Goal: Check status: Check status

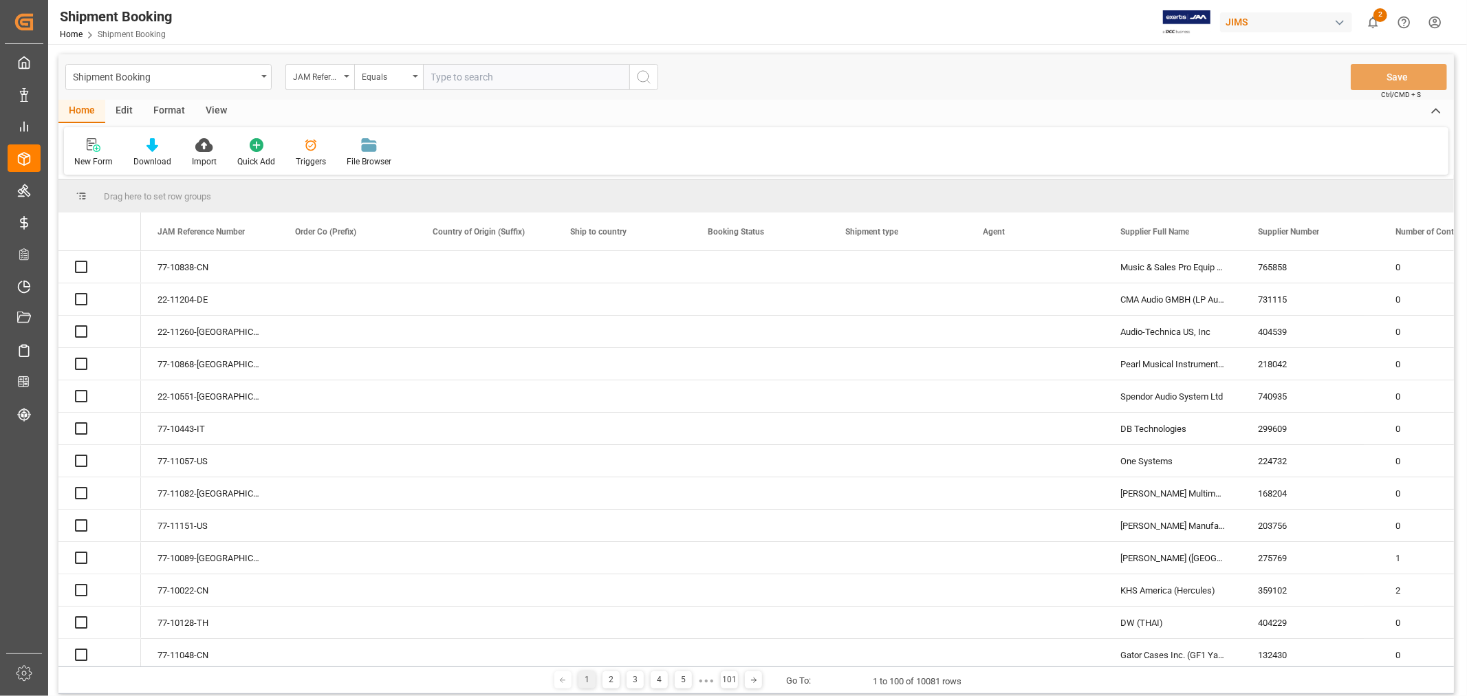
click at [457, 81] on input "text" at bounding box center [526, 77] width 206 height 26
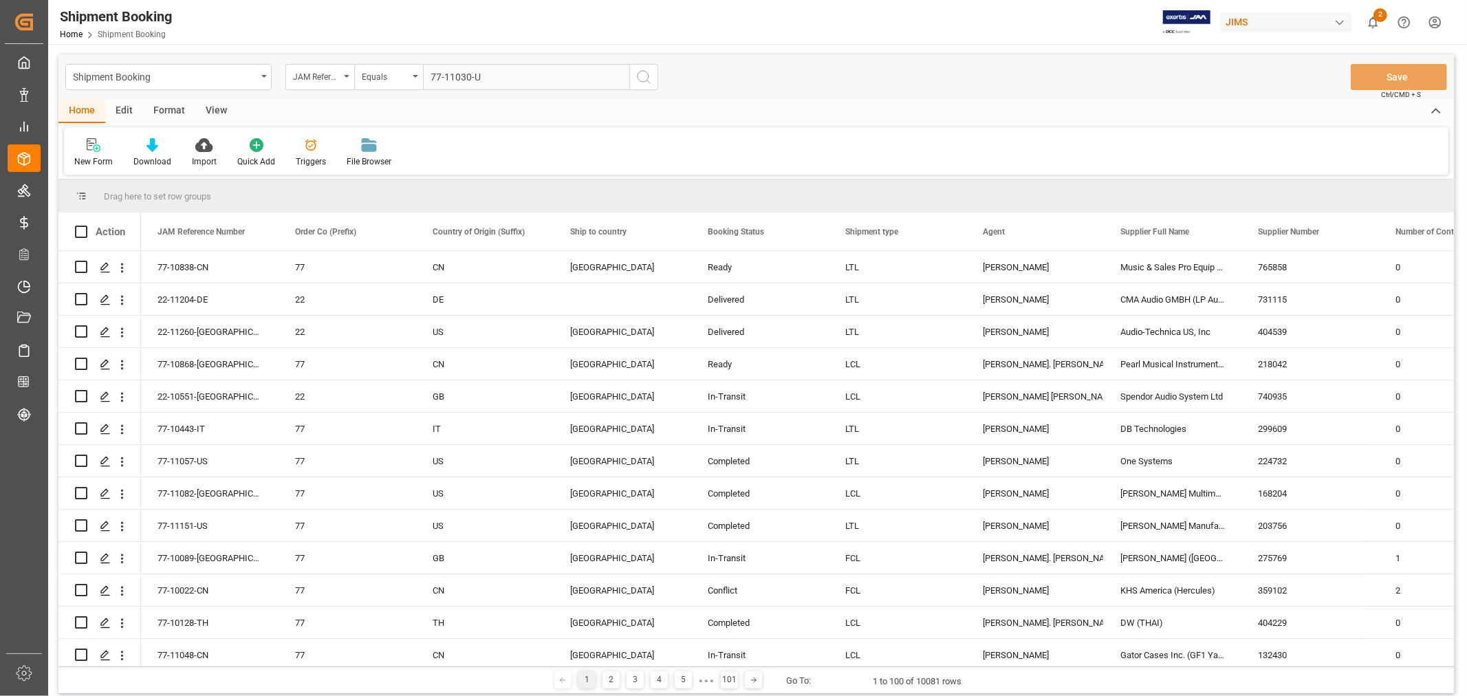
type input "77-11030-US"
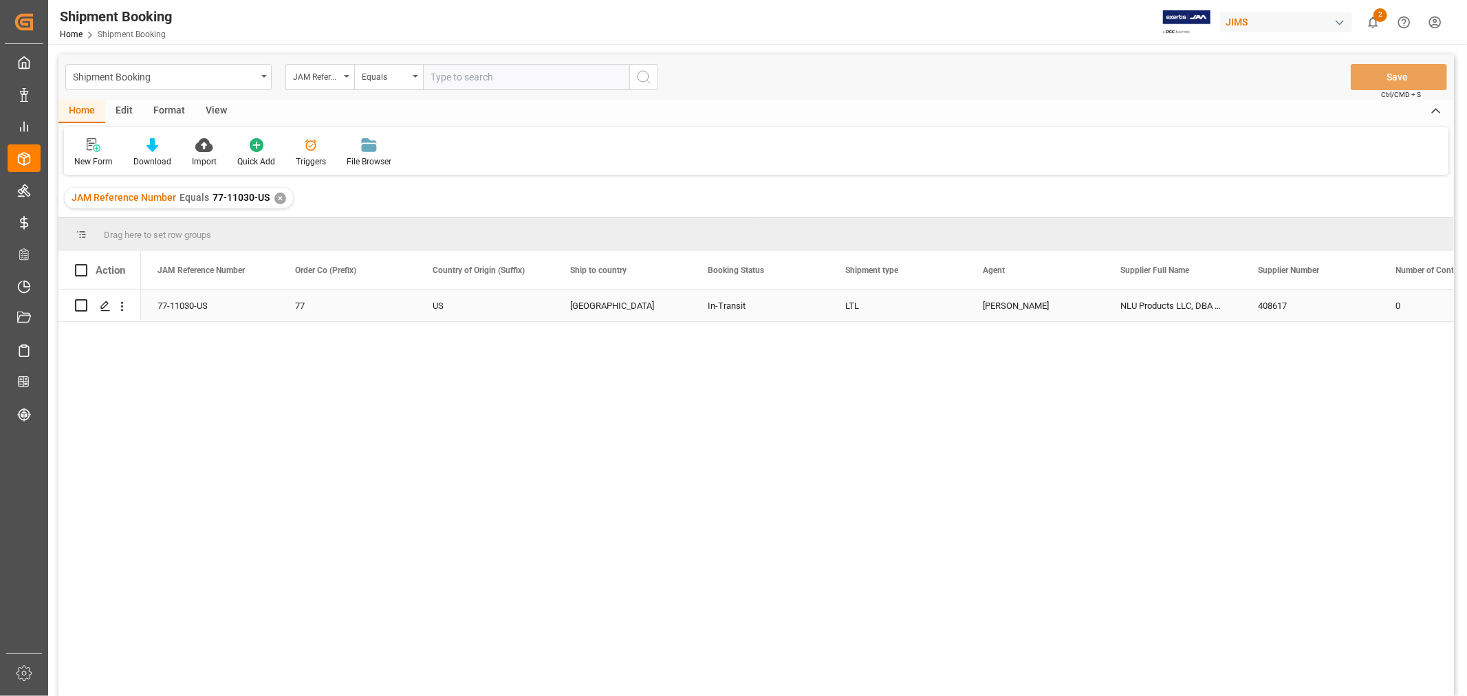
click at [181, 306] on div "77-11030-US" at bounding box center [210, 306] width 138 height 32
click at [103, 303] on icon "Press SPACE to select this row." at bounding box center [105, 306] width 11 height 11
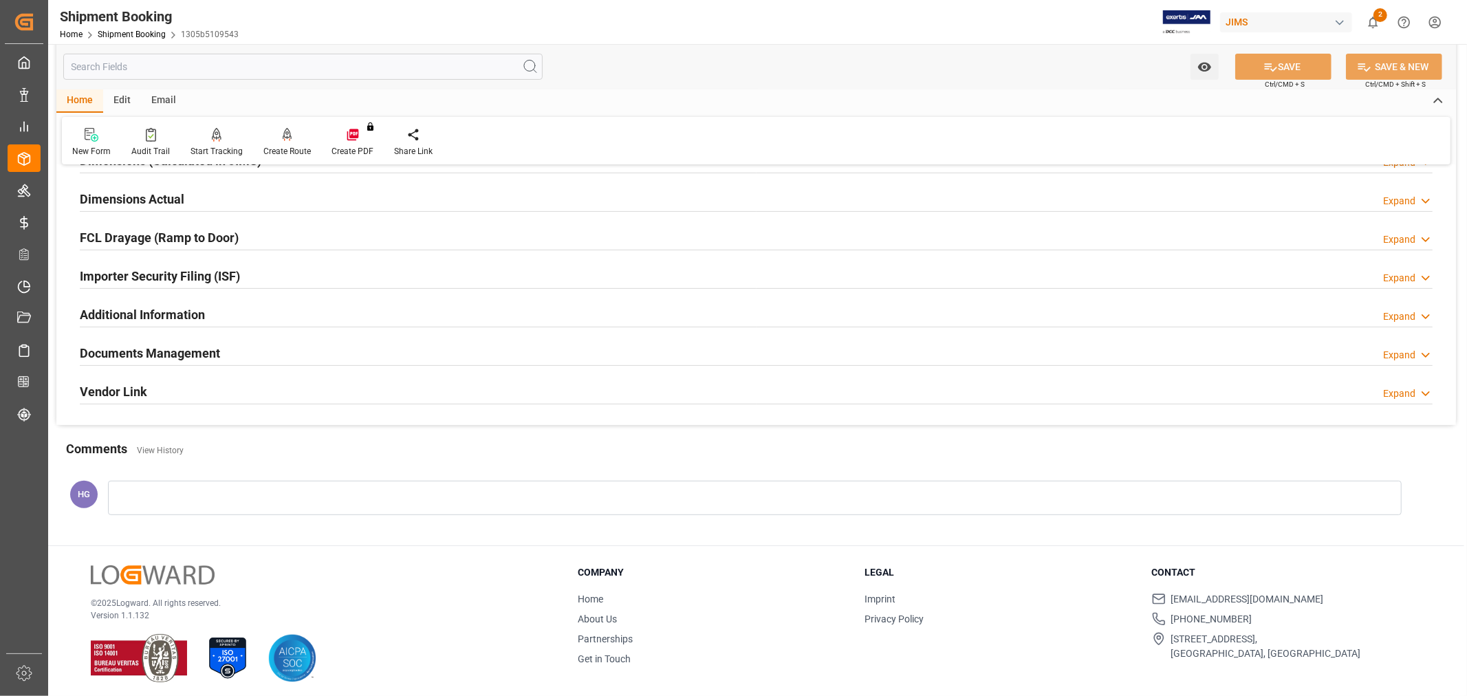
scroll to position [338, 0]
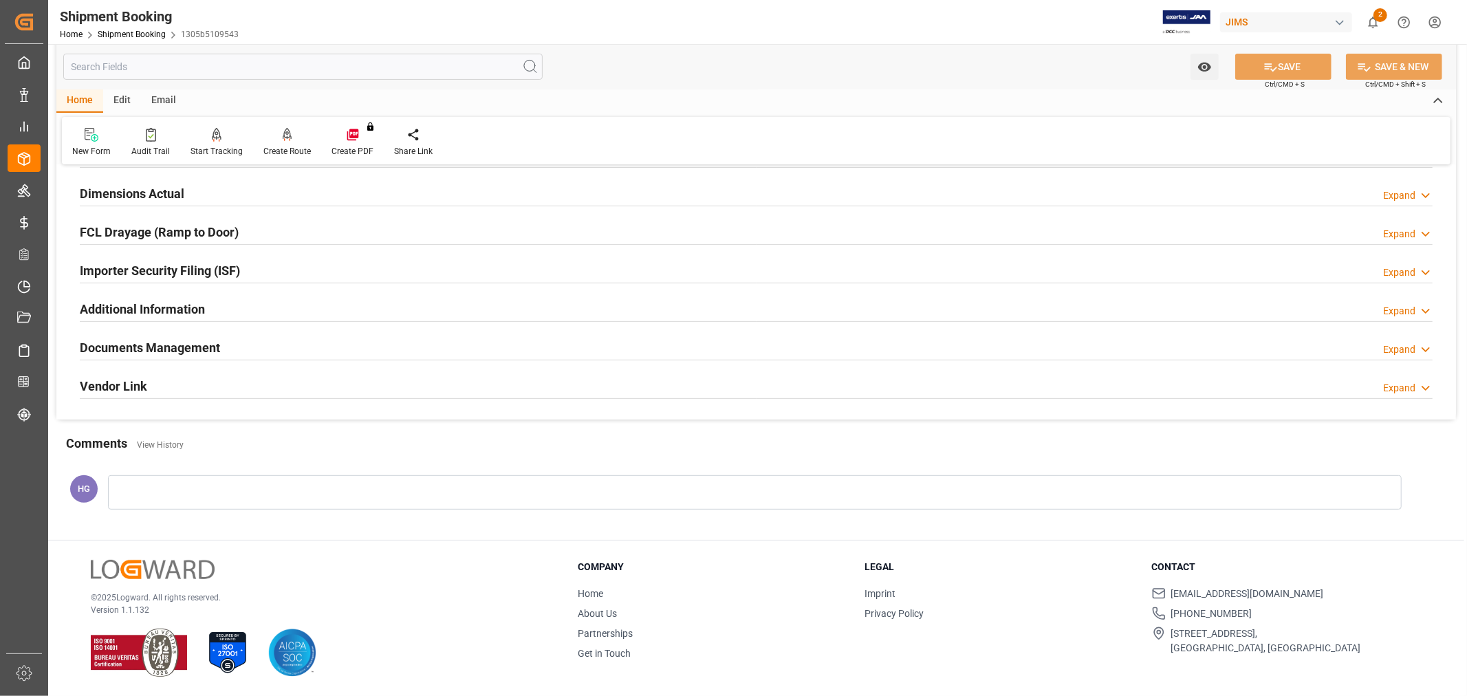
click at [253, 347] on div "Documents Management Expand" at bounding box center [756, 347] width 1353 height 26
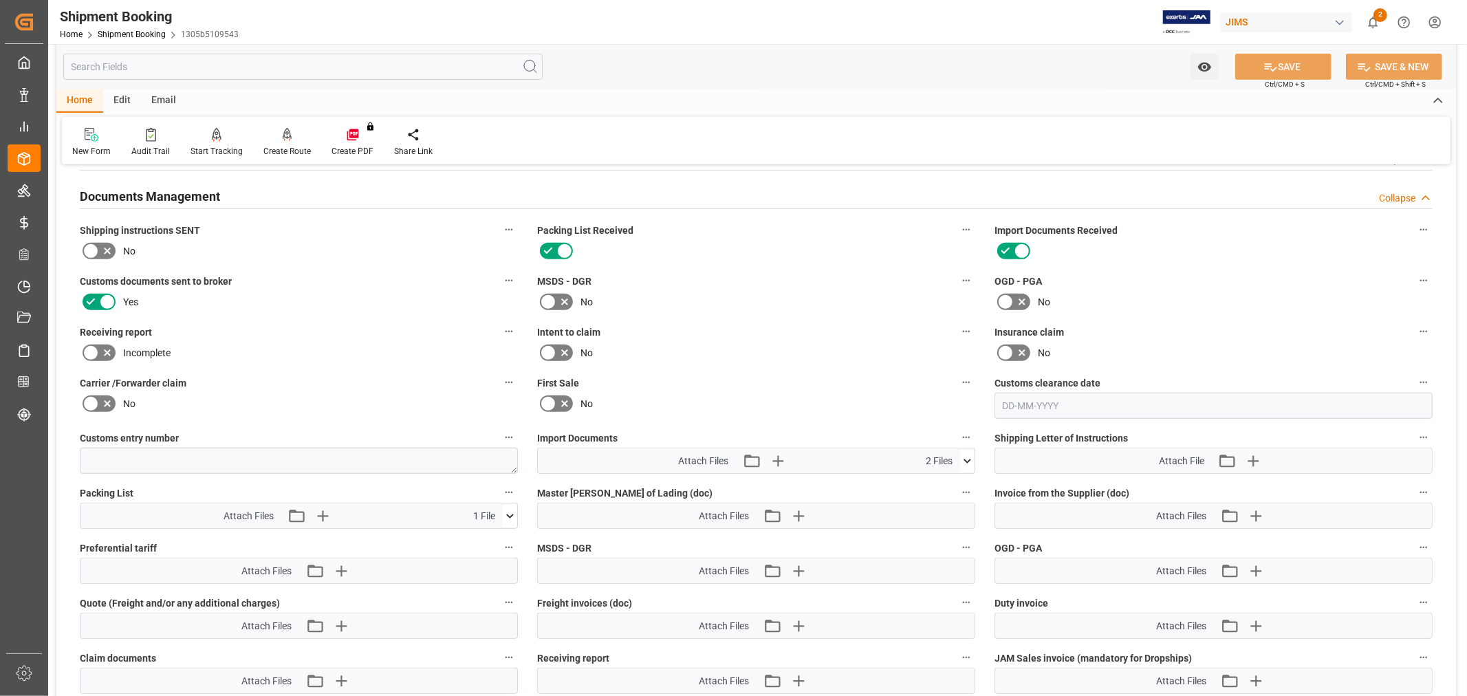
scroll to position [796, 0]
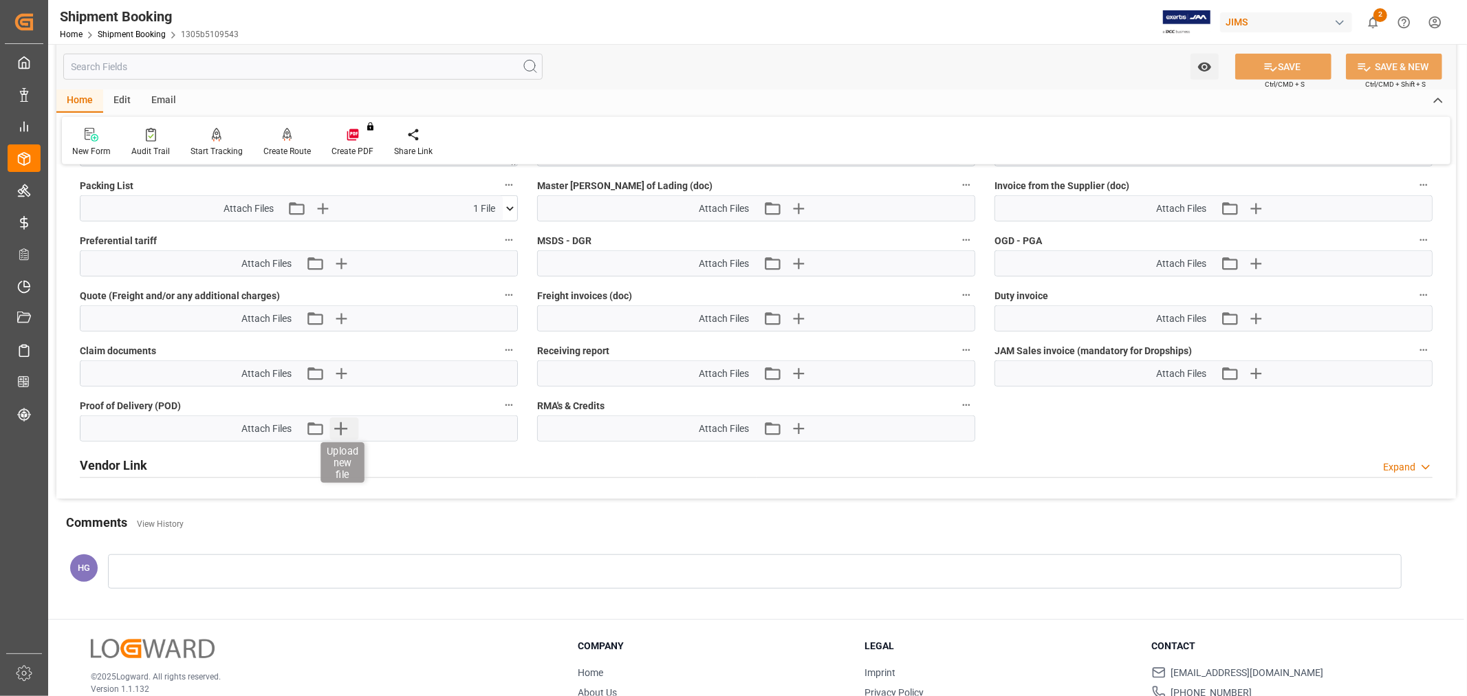
click at [338, 420] on icon "button" at bounding box center [340, 429] width 22 height 22
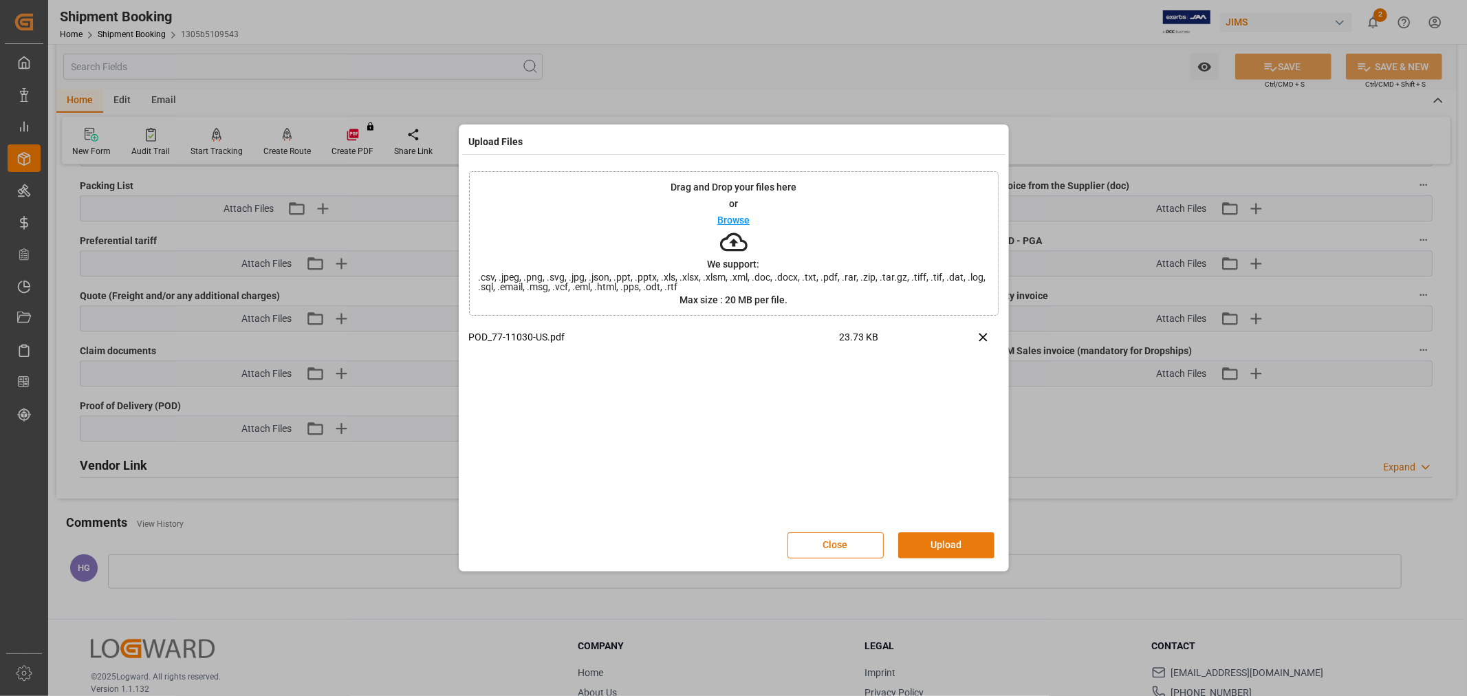
click at [939, 554] on button "Upload" at bounding box center [946, 545] width 96 height 26
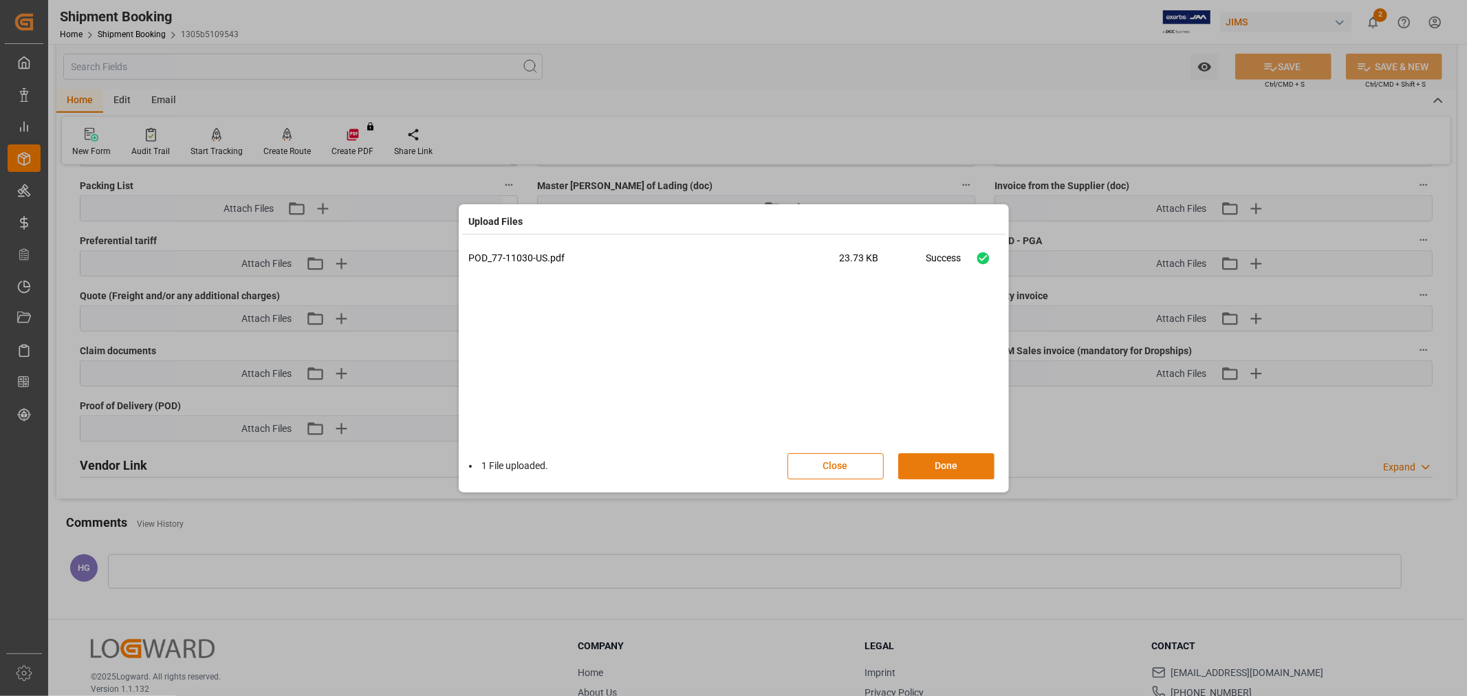
click at [941, 457] on button "Done" at bounding box center [946, 466] width 96 height 26
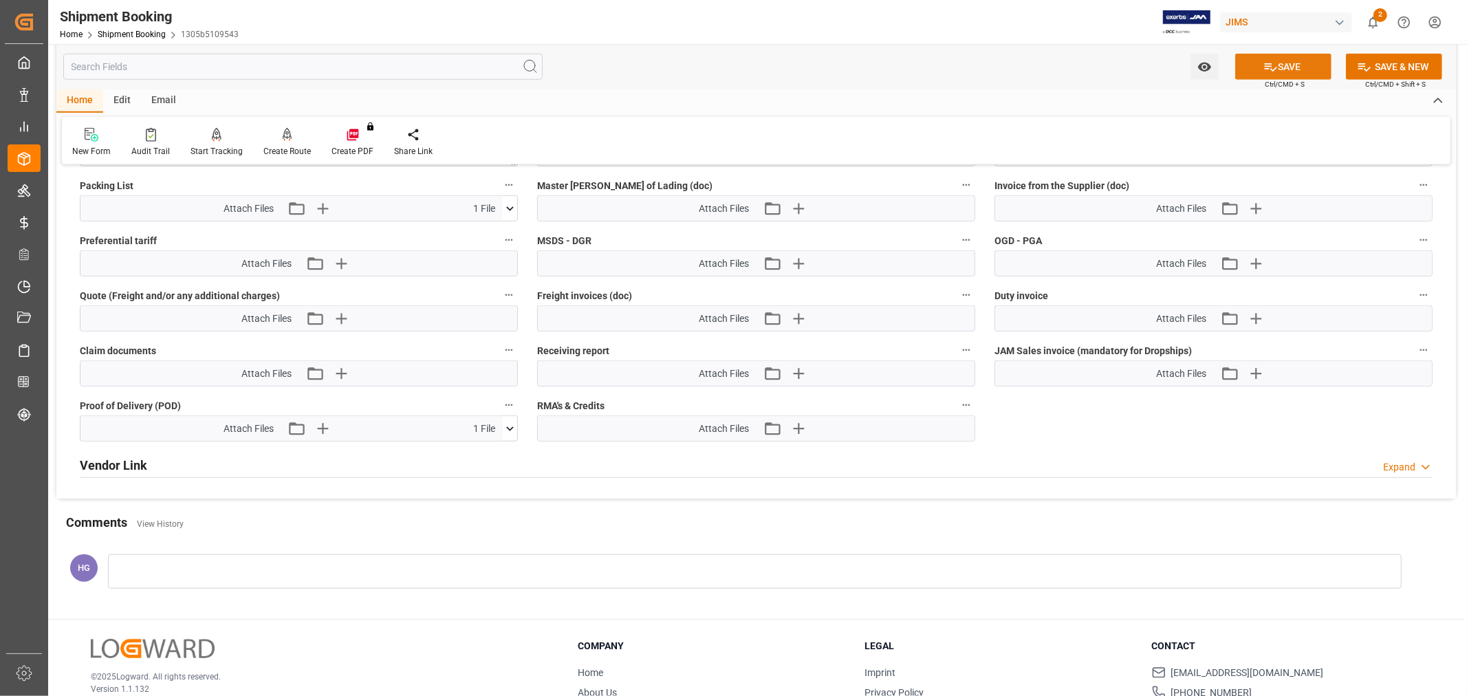
click at [1285, 58] on button "SAVE" at bounding box center [1283, 67] width 96 height 26
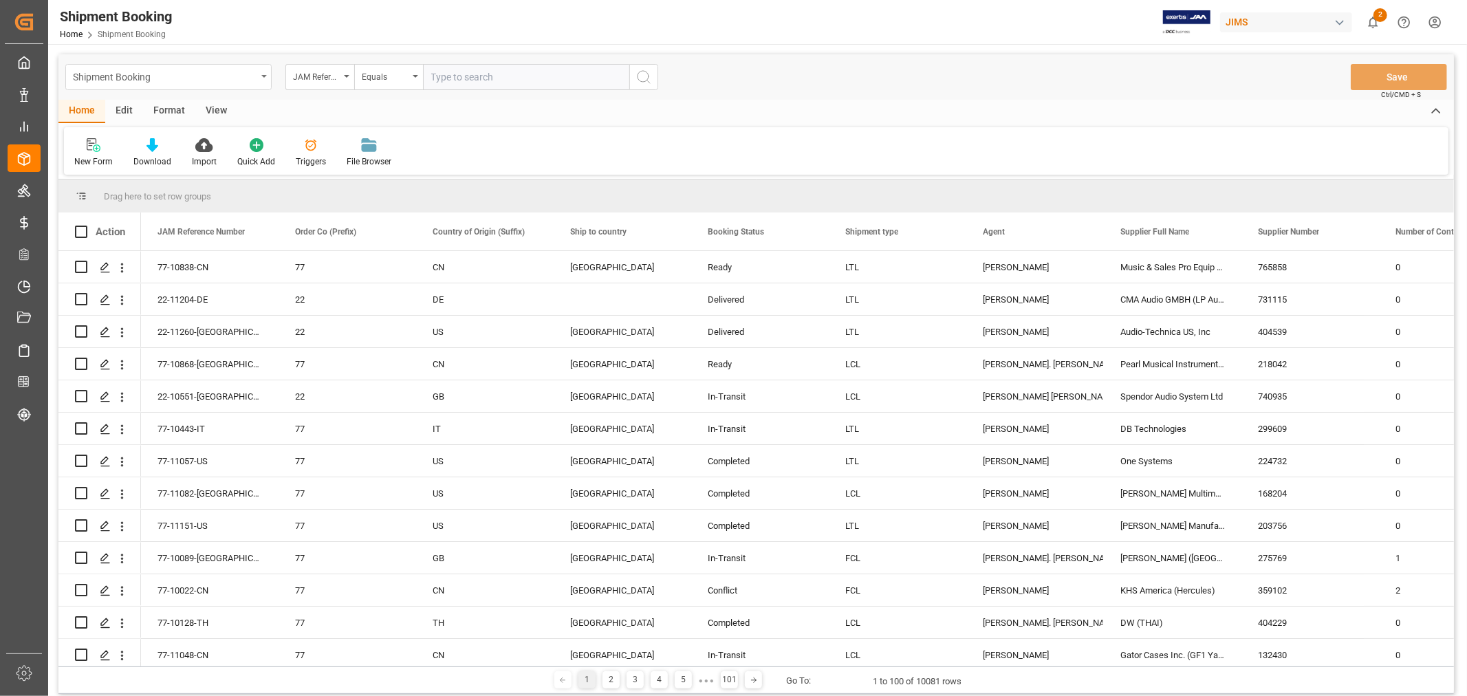
click at [224, 80] on div "Shipment Booking" at bounding box center [165, 75] width 184 height 17
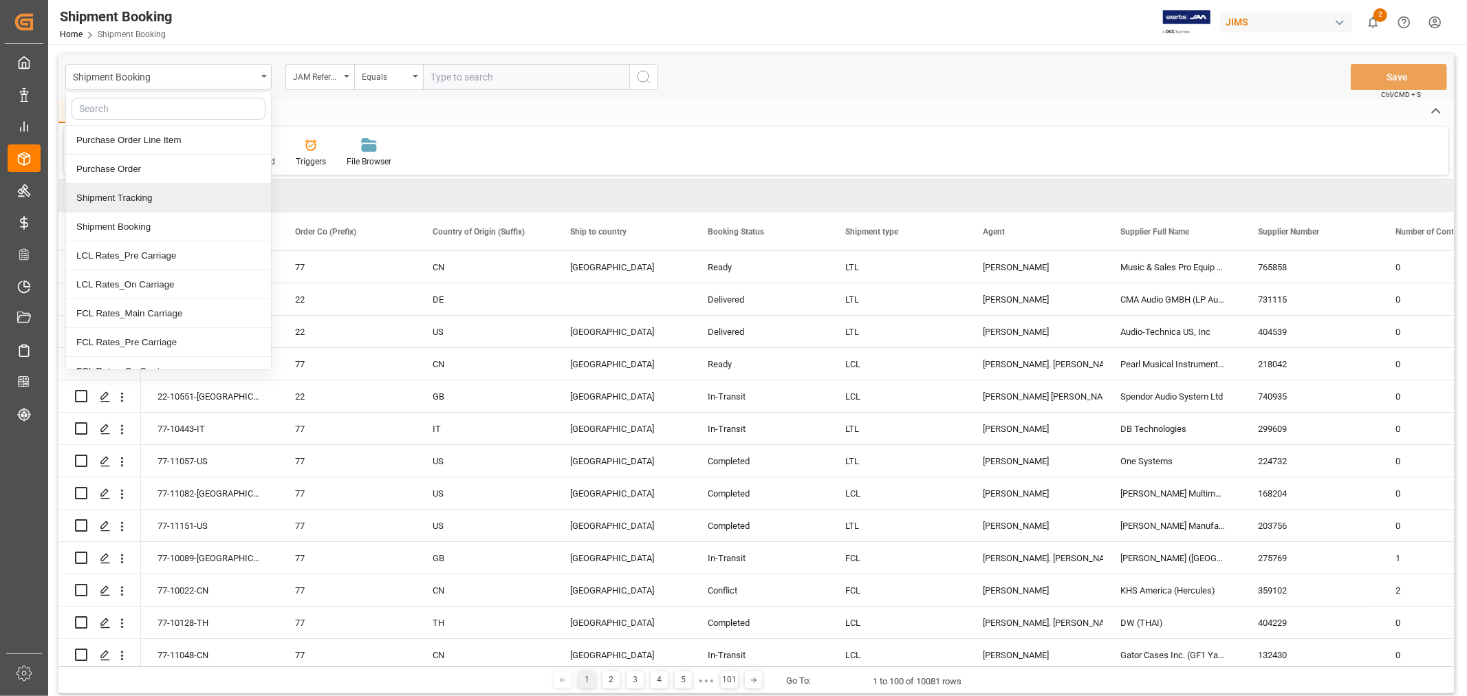
drag, startPoint x: 138, startPoint y: 197, endPoint x: 184, endPoint y: 188, distance: 47.1
click at [138, 196] on div "Shipment Tracking" at bounding box center [168, 198] width 205 height 29
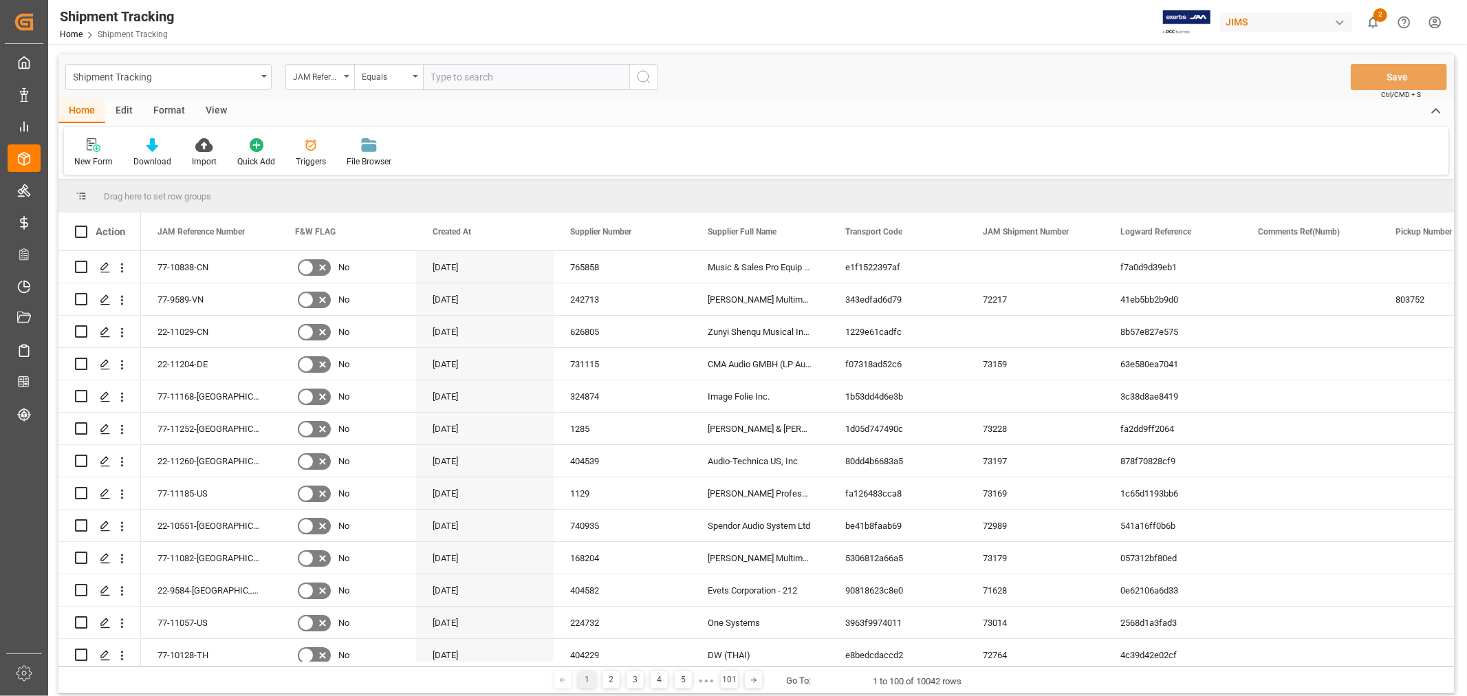
click at [443, 80] on input "text" at bounding box center [526, 77] width 206 height 26
paste input "77-11030-US"
type input "77-11030-US"
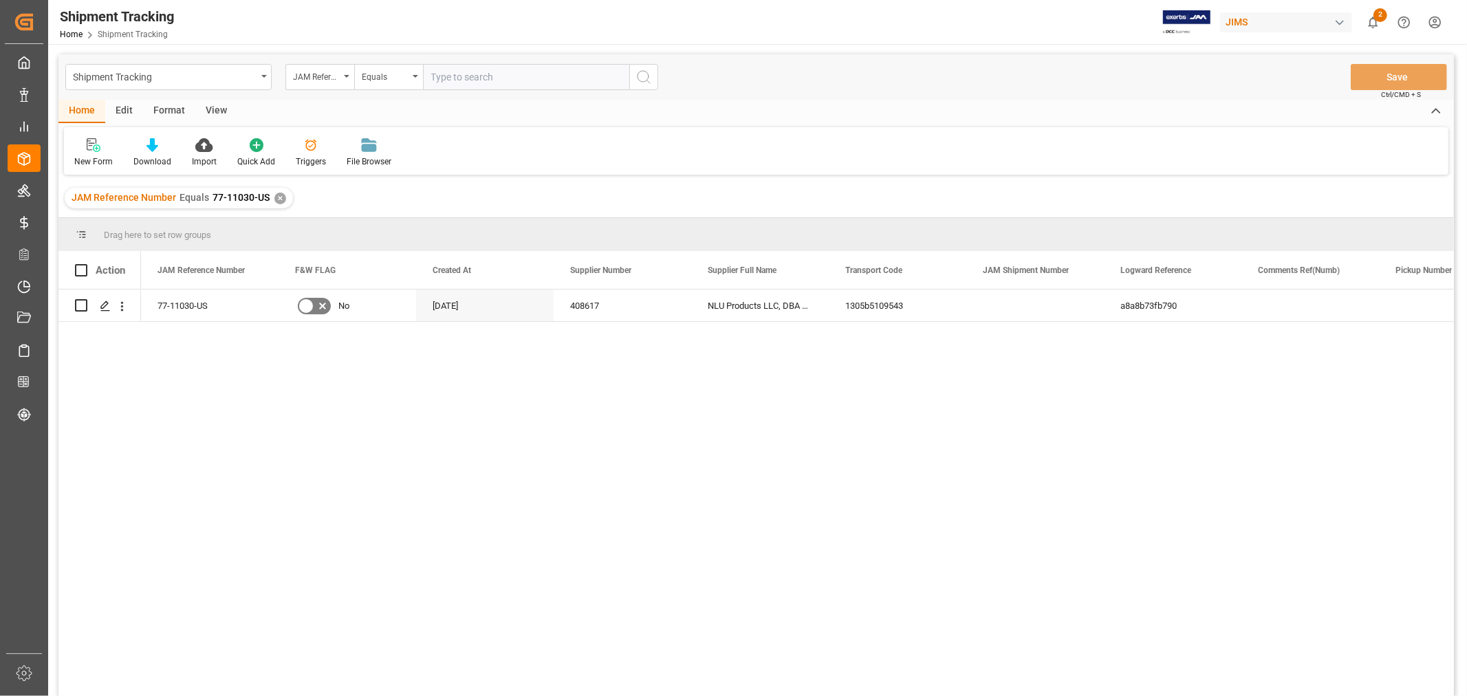
click at [207, 107] on div "View" at bounding box center [216, 111] width 42 height 23
click at [87, 158] on div "Default" at bounding box center [87, 161] width 27 height 12
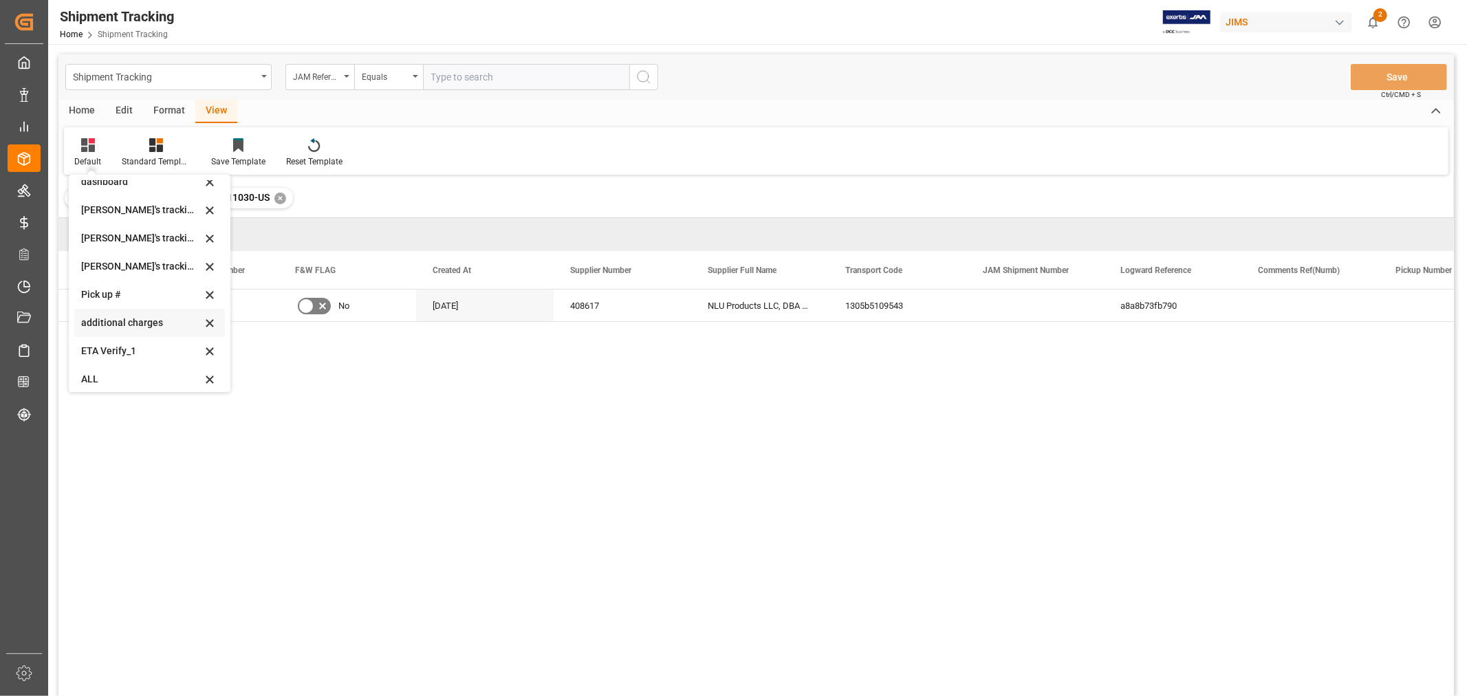
scroll to position [301, 0]
click at [143, 221] on div "[PERSON_NAME]'s tracking all_sample" at bounding box center [149, 232] width 151 height 28
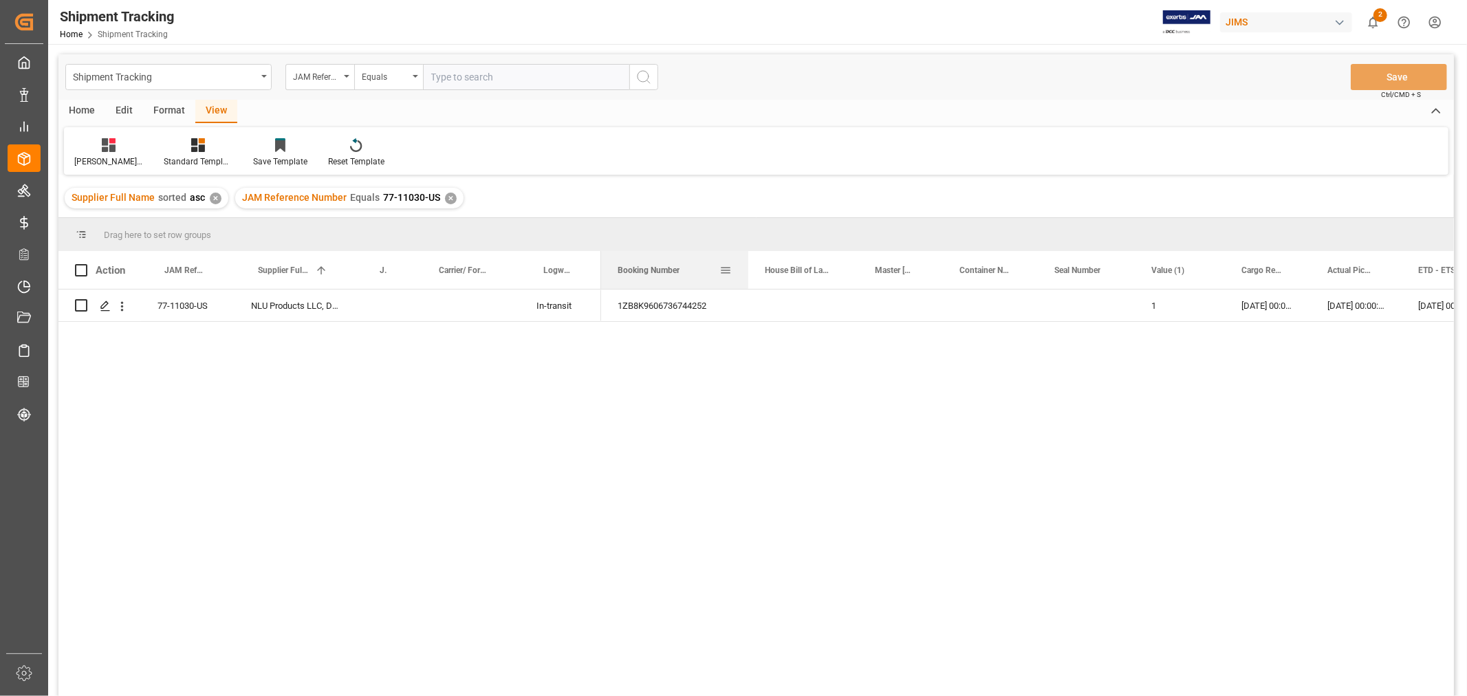
drag, startPoint x: 693, startPoint y: 257, endPoint x: 746, endPoint y: 260, distance: 52.4
click at [746, 260] on div at bounding box center [749, 270] width 6 height 38
click at [1326, 307] on div "[DATE] 00:00:00" at bounding box center [1356, 306] width 91 height 32
click at [104, 155] on div "[PERSON_NAME]'s tracking all_sample" at bounding box center [108, 161] width 69 height 12
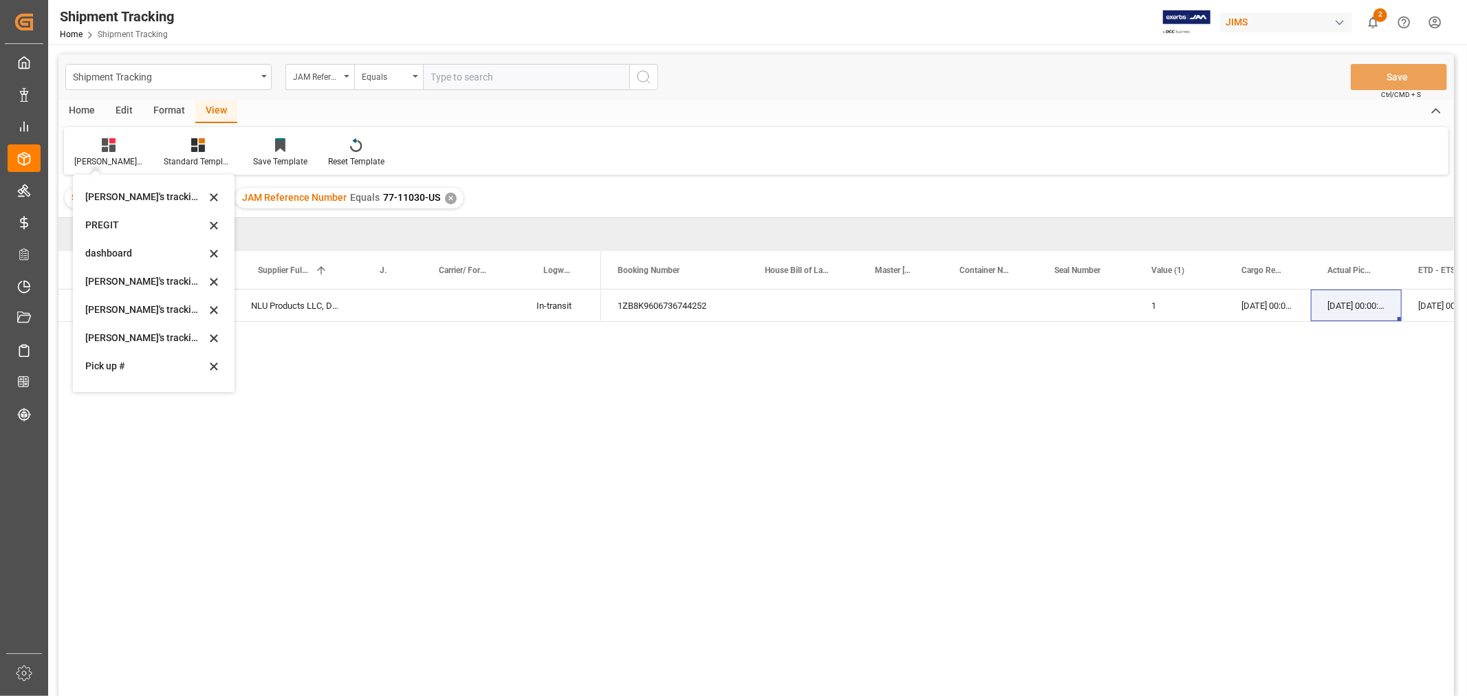
scroll to position [229, 0]
click at [142, 307] on div "[PERSON_NAME]'s tracking all_sample" at bounding box center [145, 303] width 120 height 14
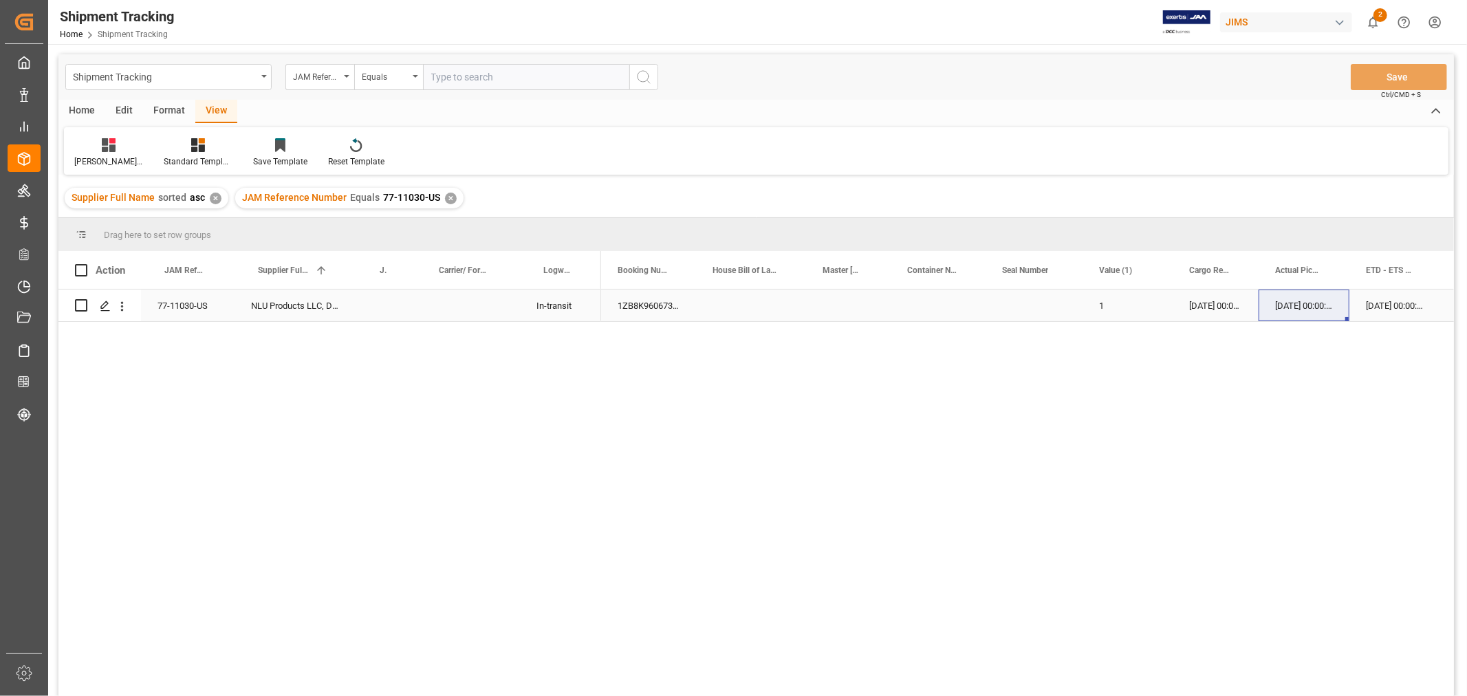
click at [1394, 294] on div "[DATE] 00:00:00" at bounding box center [1395, 306] width 91 height 32
click at [1212, 307] on div "[DATE] 00:00:00" at bounding box center [1211, 306] width 89 height 32
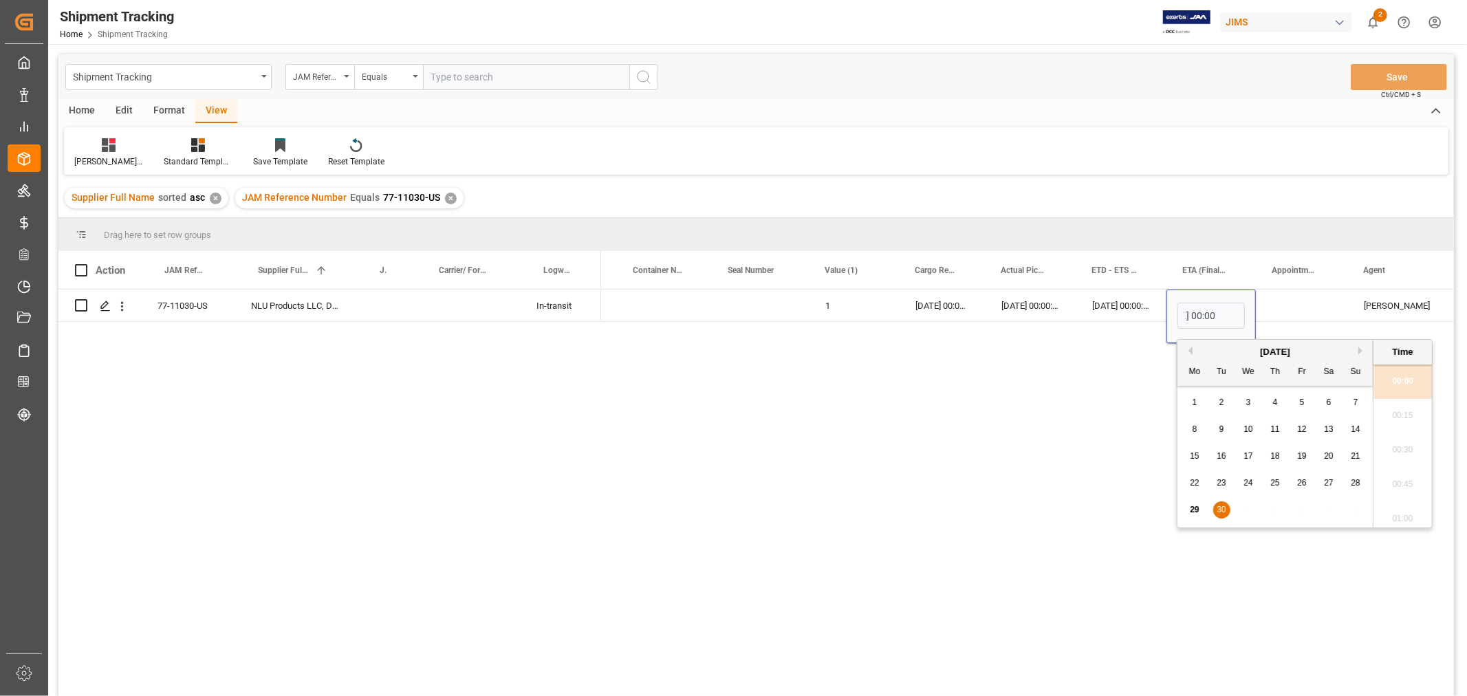
scroll to position [0, 0]
click at [1193, 509] on span "29" at bounding box center [1194, 510] width 9 height 10
type input "[DATE] 00:00"
click at [1290, 299] on div "Press SPACE to select this row." at bounding box center [1301, 306] width 91 height 32
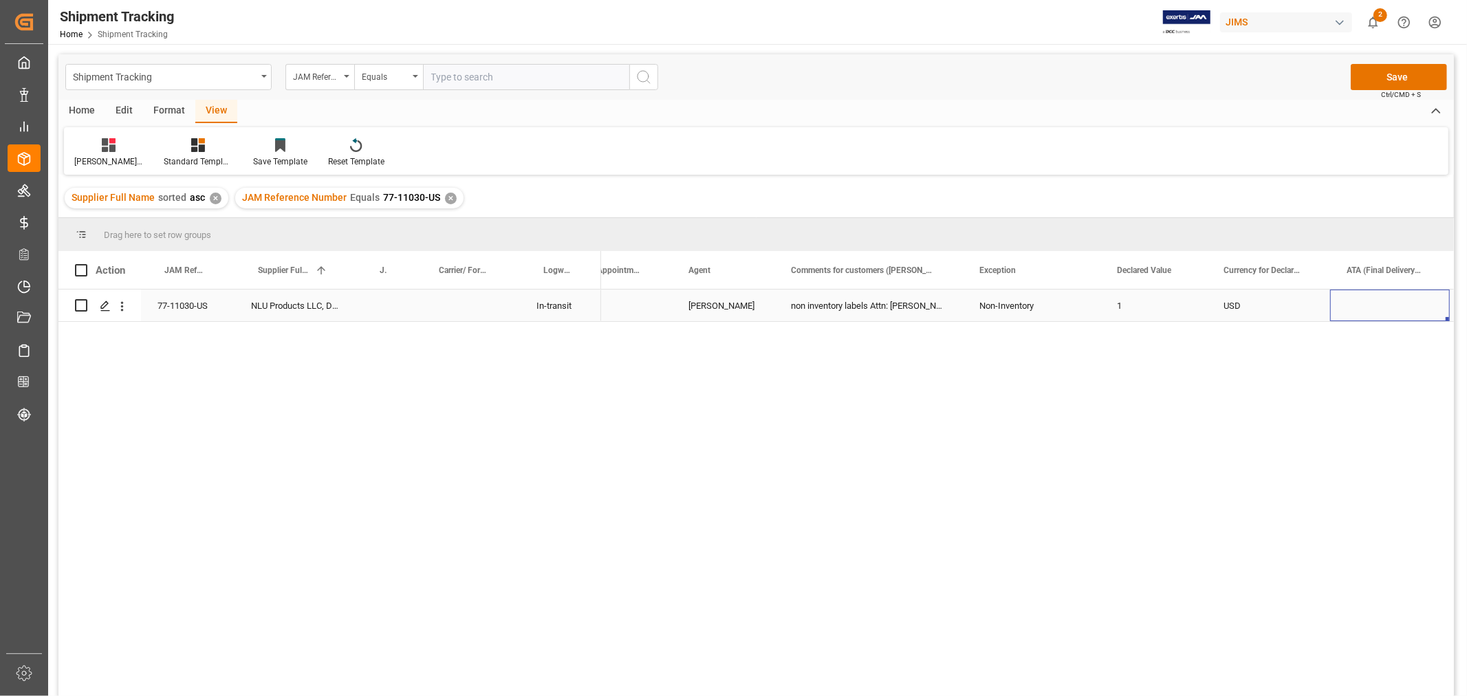
scroll to position [0, 1087]
click at [1261, 298] on div "Press SPACE to select this row." at bounding box center [1253, 306] width 120 height 32
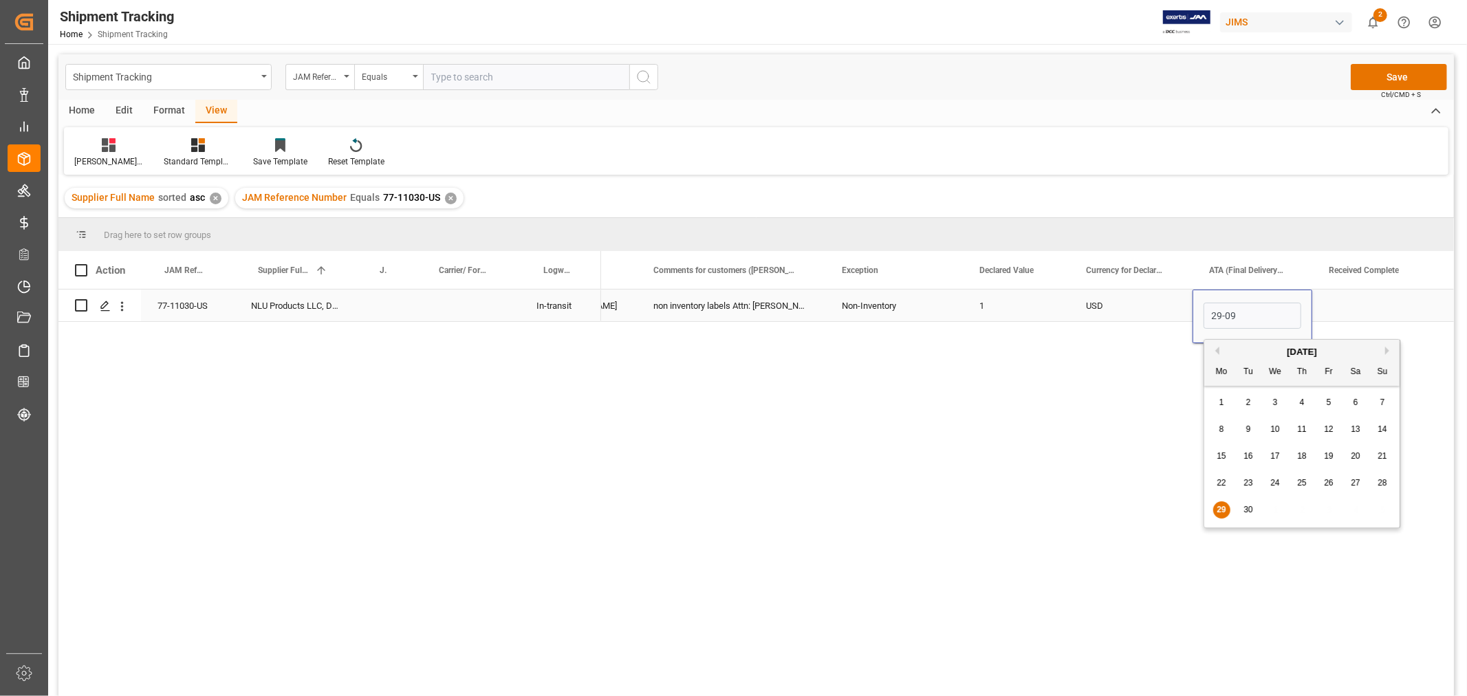
type input "[DATE]"
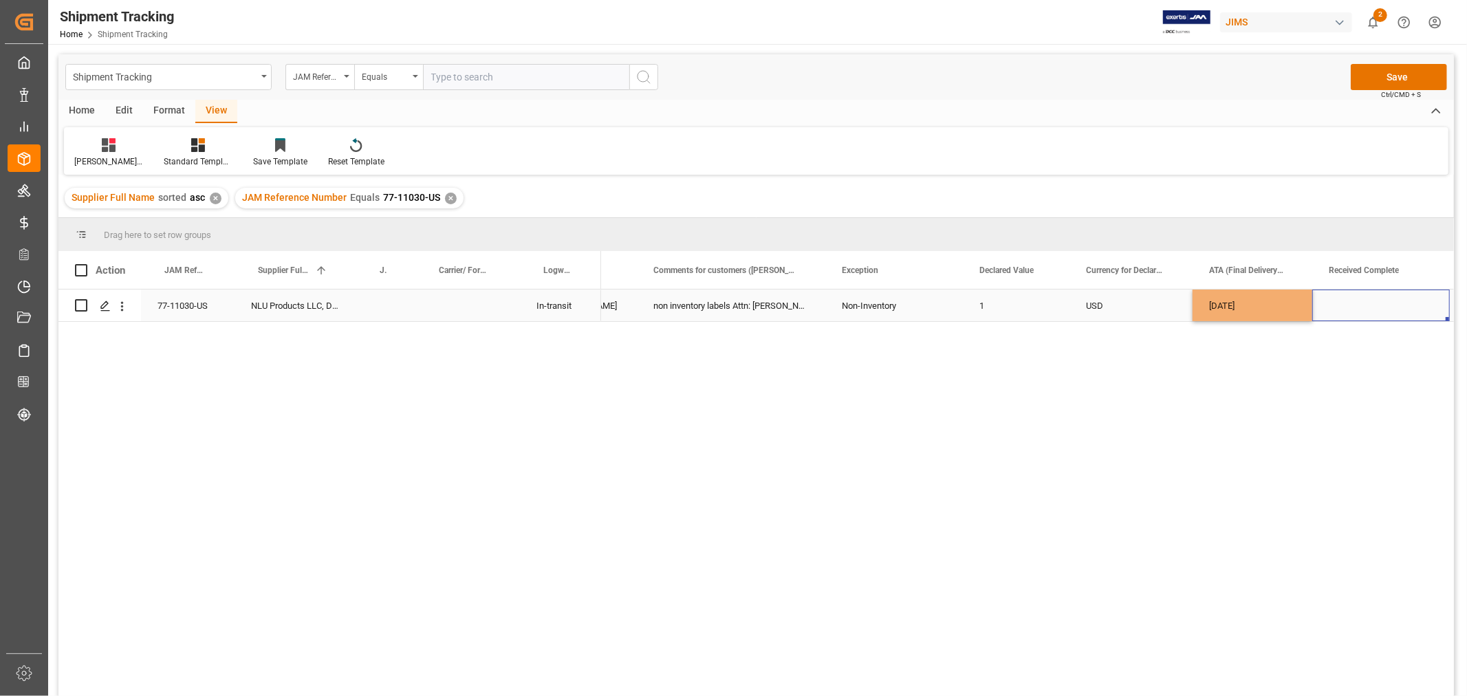
click at [1372, 305] on div "Press SPACE to select this row." at bounding box center [1381, 306] width 138 height 32
click at [1385, 76] on button "Save" at bounding box center [1399, 77] width 96 height 26
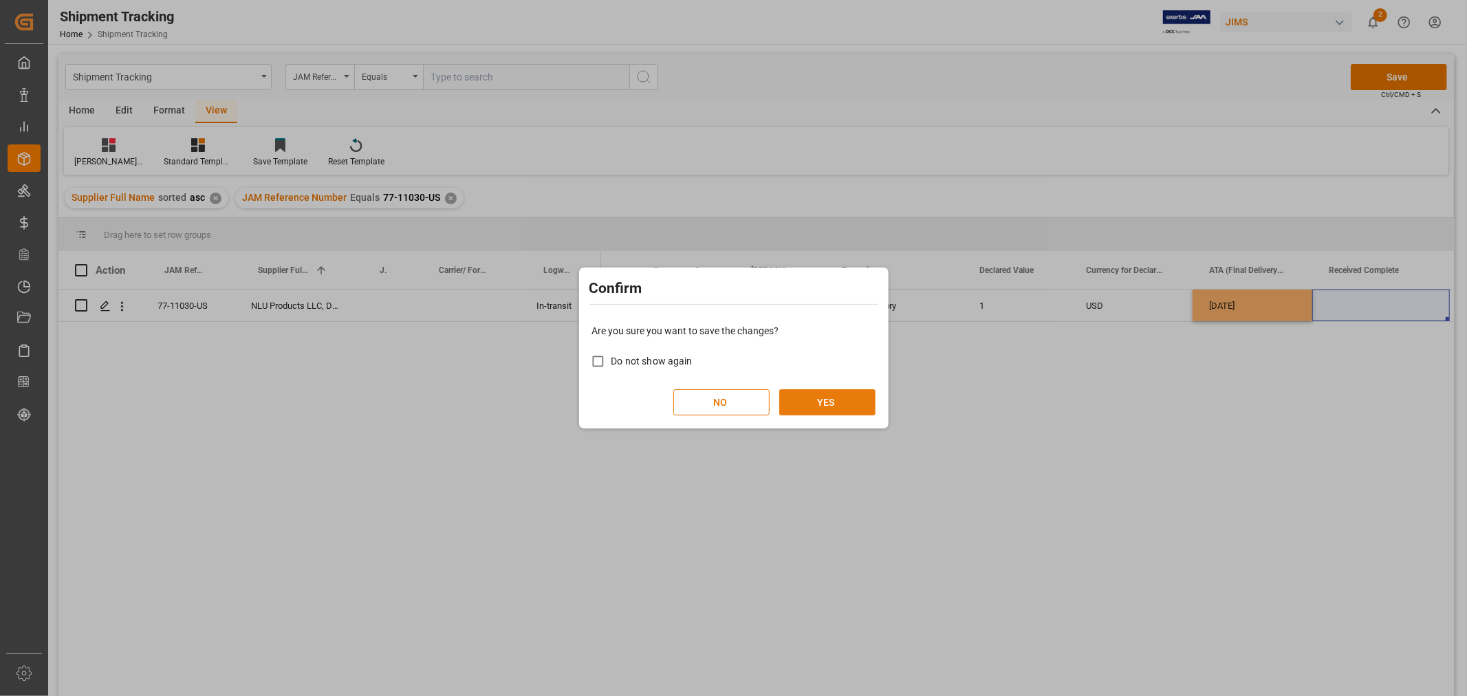
click at [830, 399] on button "YES" at bounding box center [827, 402] width 96 height 26
